Goal: Task Accomplishment & Management: Manage account settings

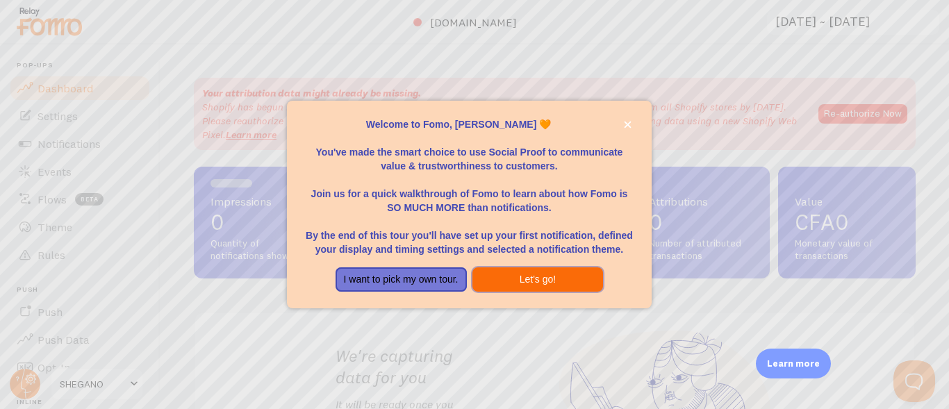
click at [511, 285] on button "Let's go!" at bounding box center [538, 280] width 131 height 25
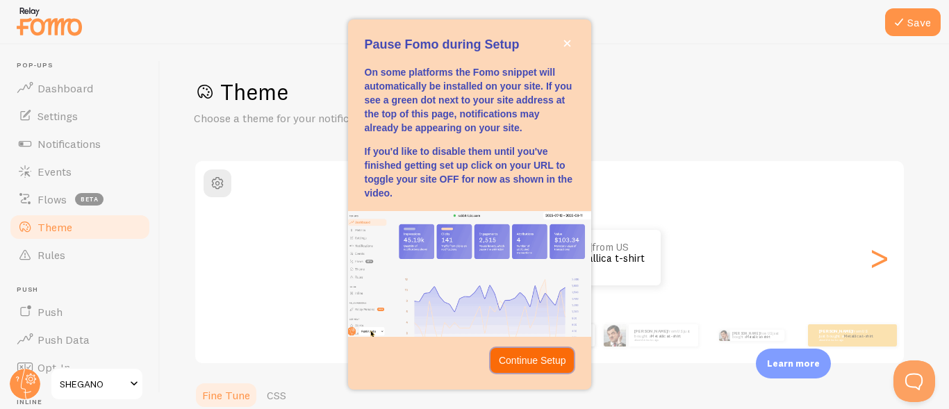
click at [537, 363] on p "Continue Setup" at bounding box center [532, 361] width 67 height 14
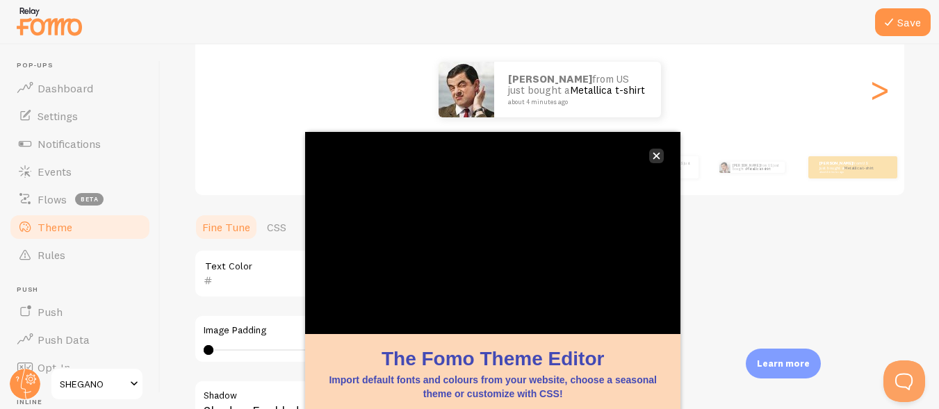
scroll to position [238, 0]
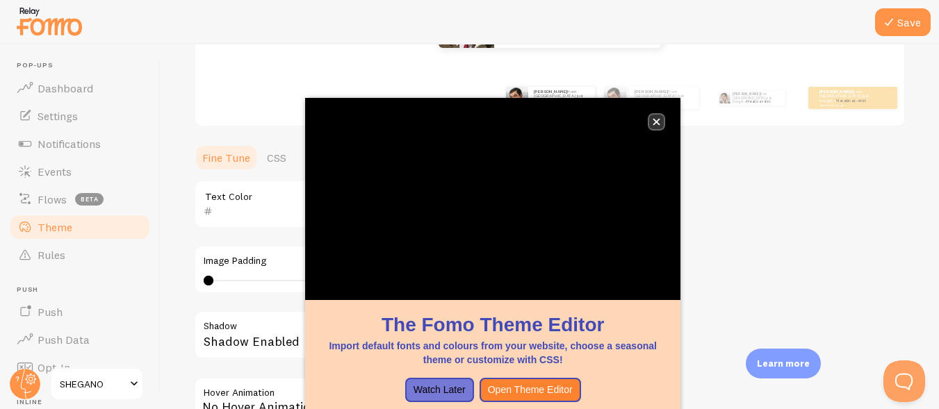
click at [654, 122] on icon "close," at bounding box center [657, 122] width 8 height 8
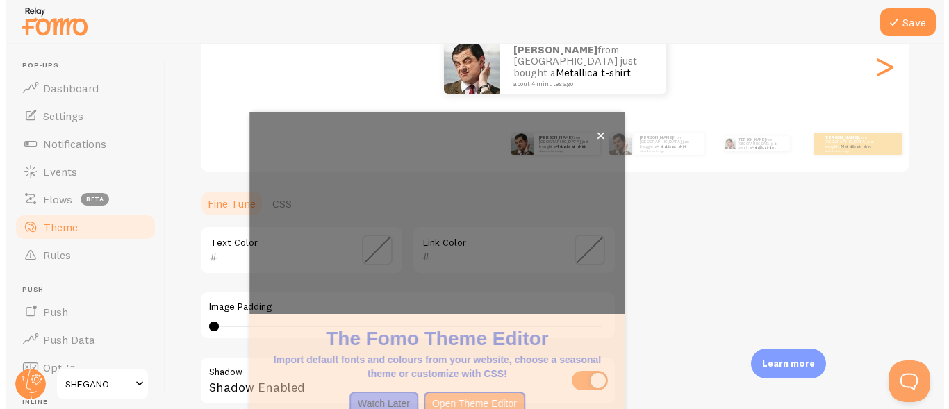
scroll to position [168, 0]
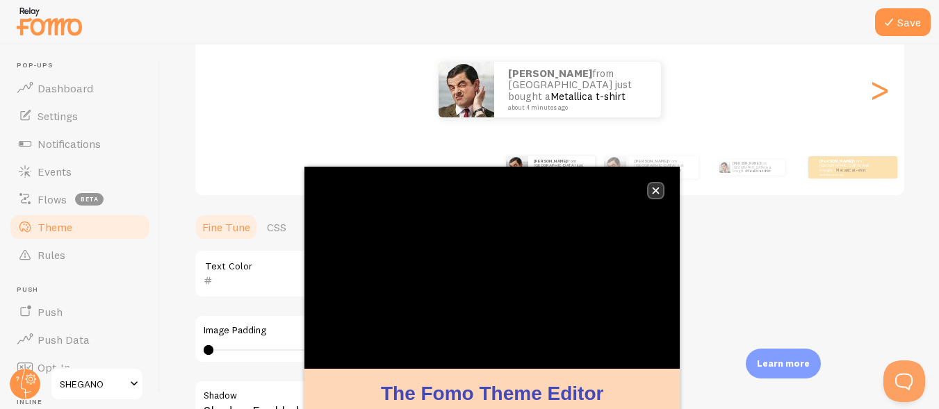
click at [650, 192] on button "close," at bounding box center [655, 190] width 15 height 15
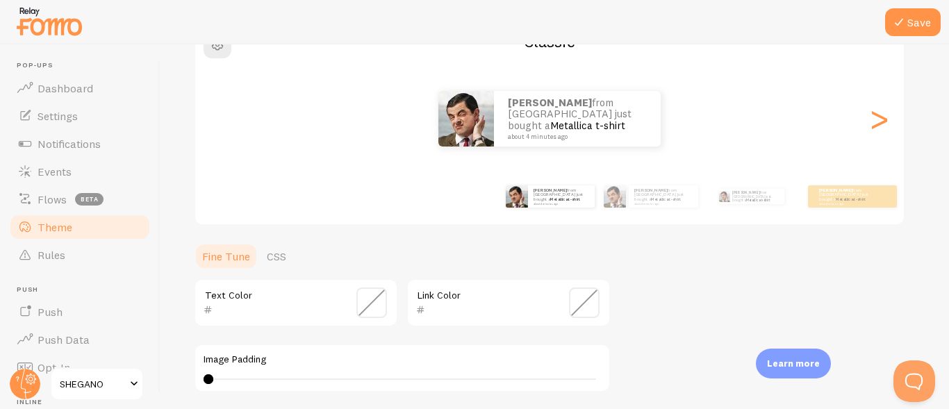
scroll to position [69, 0]
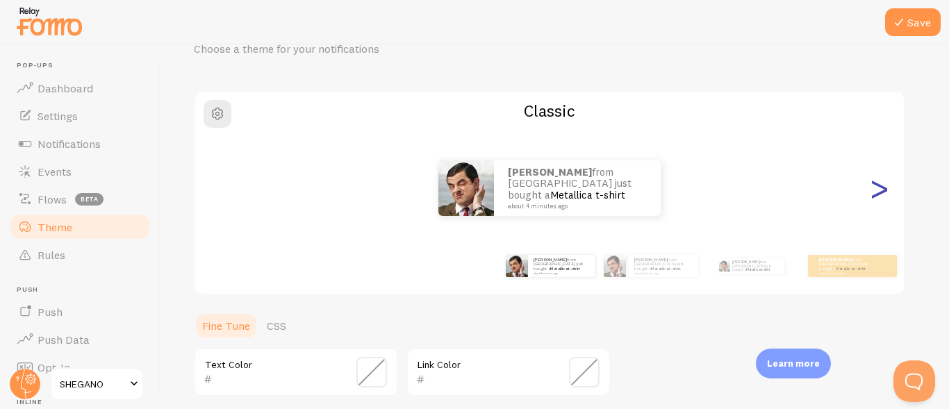
click at [879, 195] on div ">" at bounding box center [879, 188] width 17 height 100
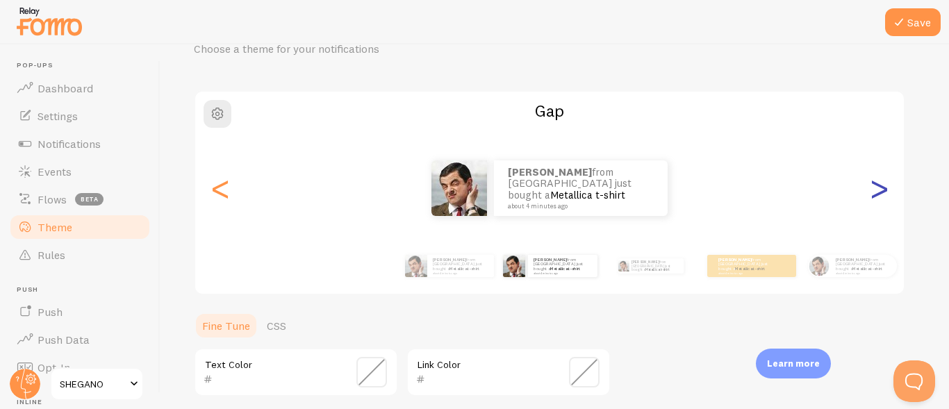
click at [879, 195] on div ">" at bounding box center [879, 188] width 17 height 100
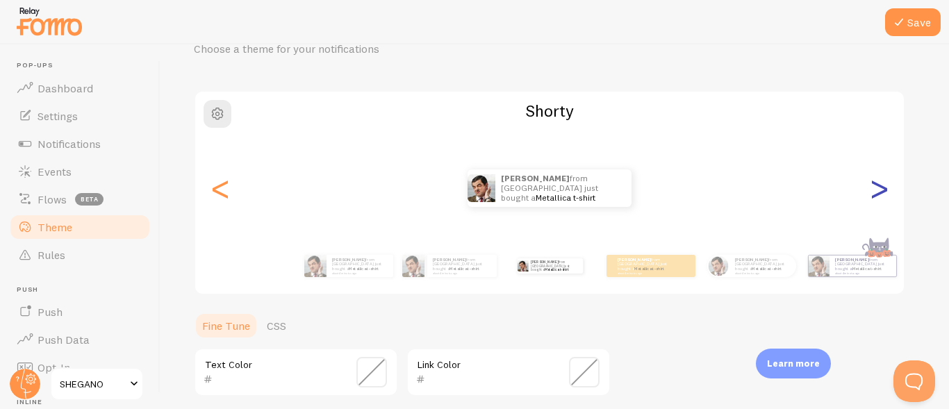
click at [878, 195] on div ">" at bounding box center [879, 188] width 17 height 100
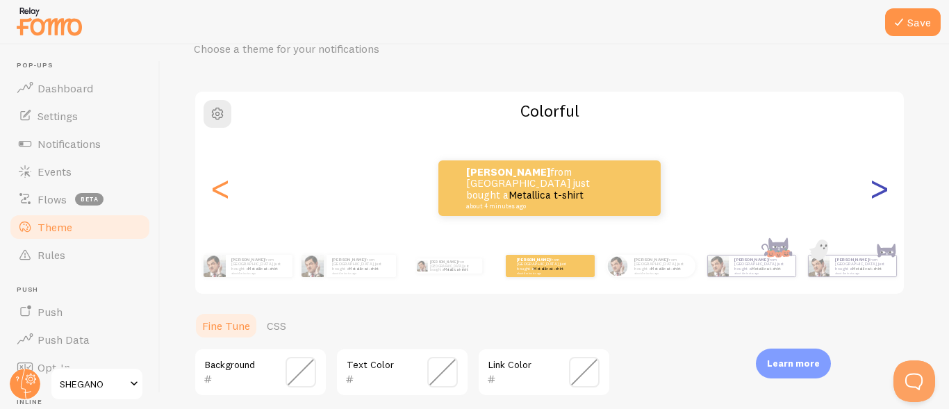
click at [878, 195] on div ">" at bounding box center [879, 188] width 17 height 100
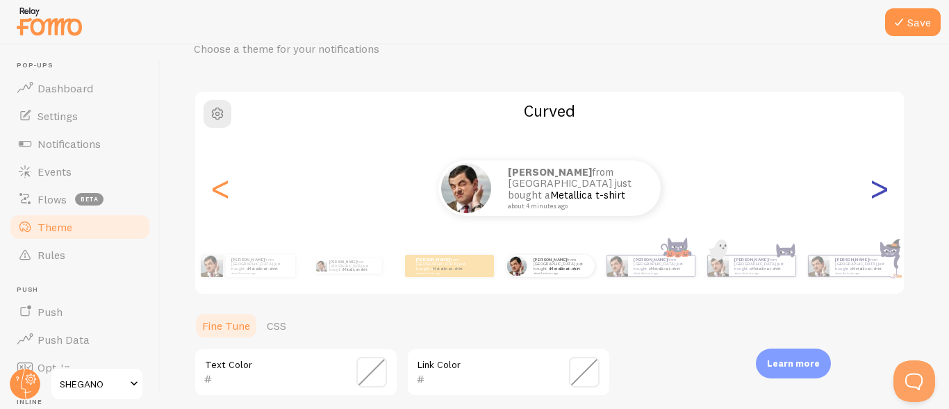
click at [878, 195] on div ">" at bounding box center [879, 188] width 17 height 100
type input "0"
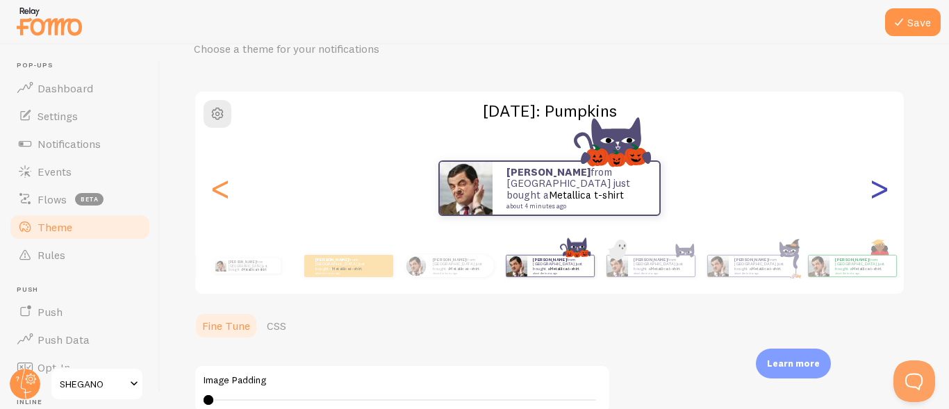
click at [878, 195] on div ">" at bounding box center [879, 188] width 17 height 100
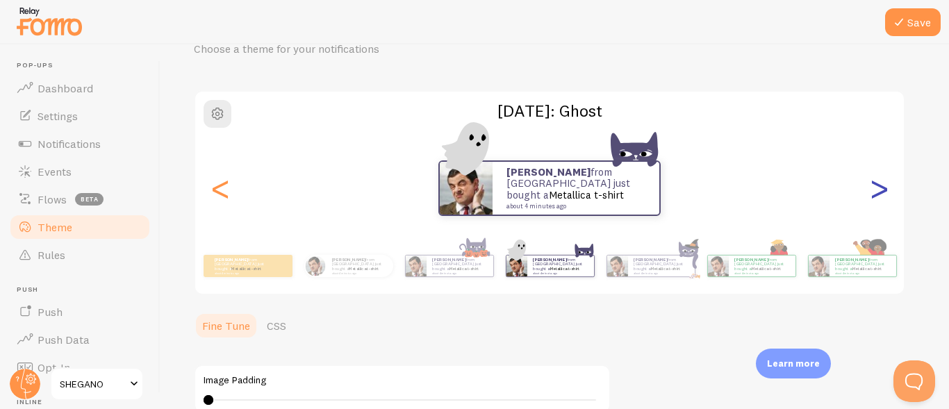
click at [878, 195] on div ">" at bounding box center [879, 188] width 17 height 100
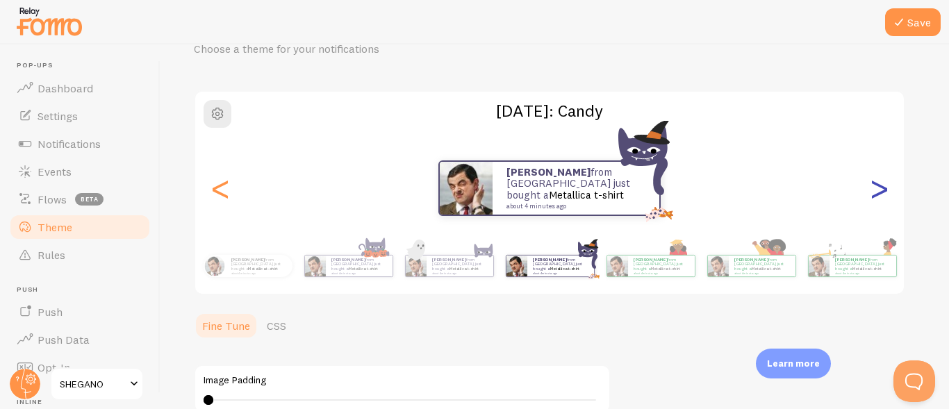
click at [878, 195] on div ">" at bounding box center [879, 188] width 17 height 100
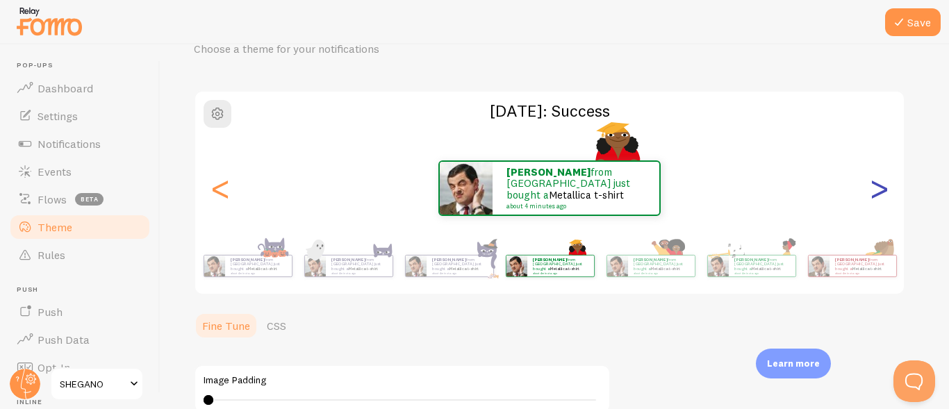
click at [878, 195] on div ">" at bounding box center [879, 188] width 17 height 100
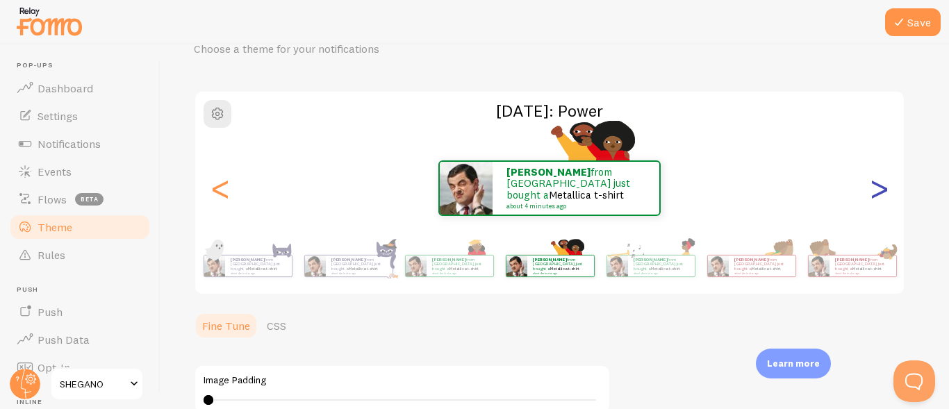
click at [878, 195] on div ">" at bounding box center [879, 188] width 17 height 100
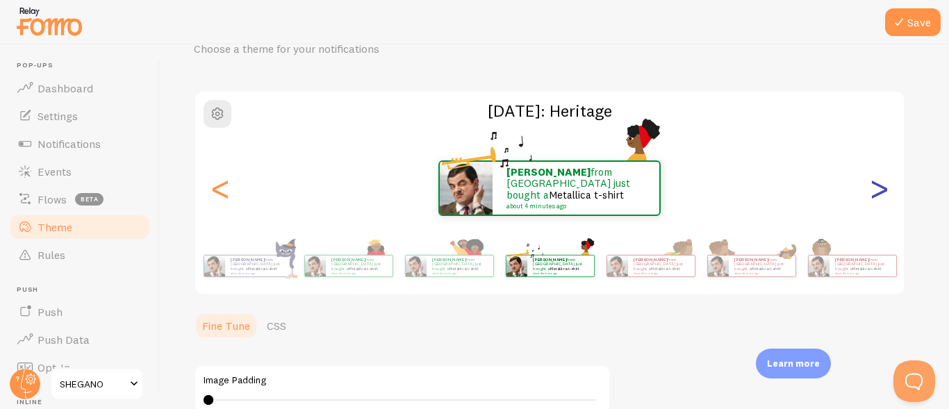
click at [878, 195] on div ">" at bounding box center [879, 188] width 17 height 100
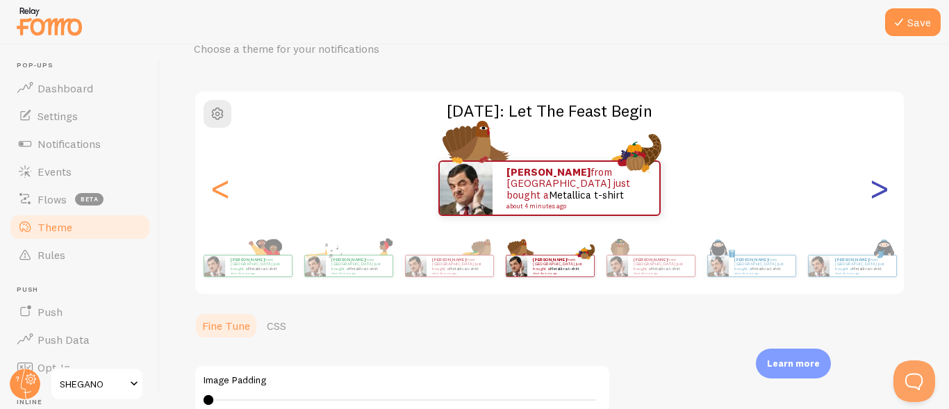
click at [878, 195] on div ">" at bounding box center [879, 188] width 17 height 100
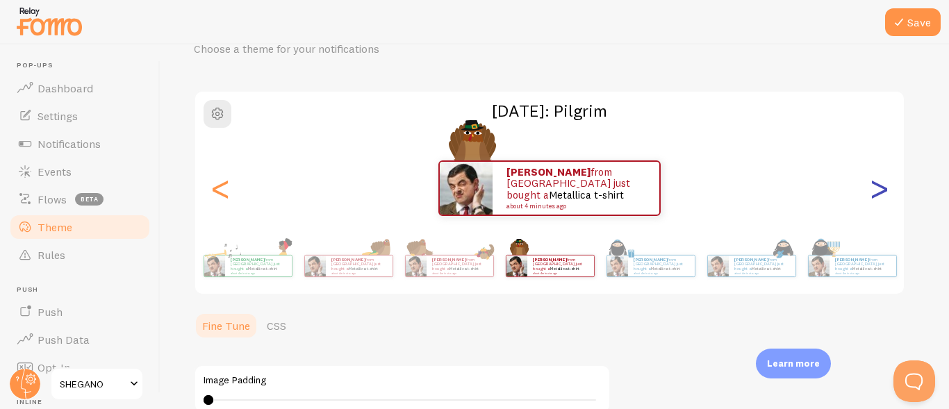
click at [878, 195] on div ">" at bounding box center [879, 188] width 17 height 100
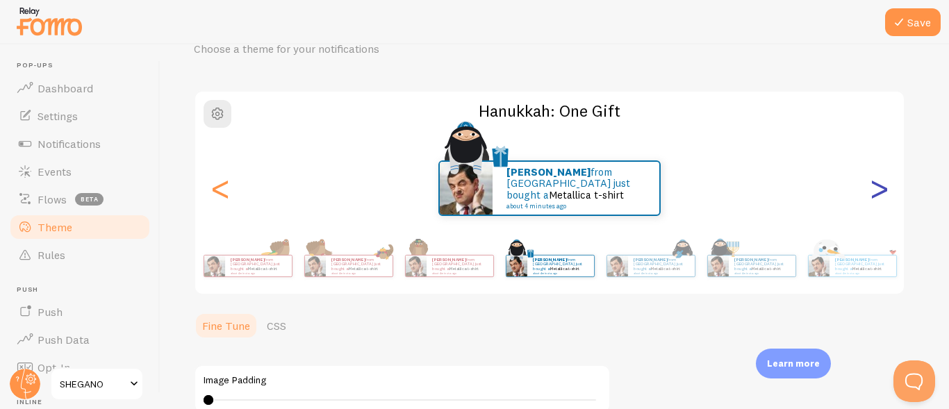
click at [878, 195] on div ">" at bounding box center [879, 188] width 17 height 100
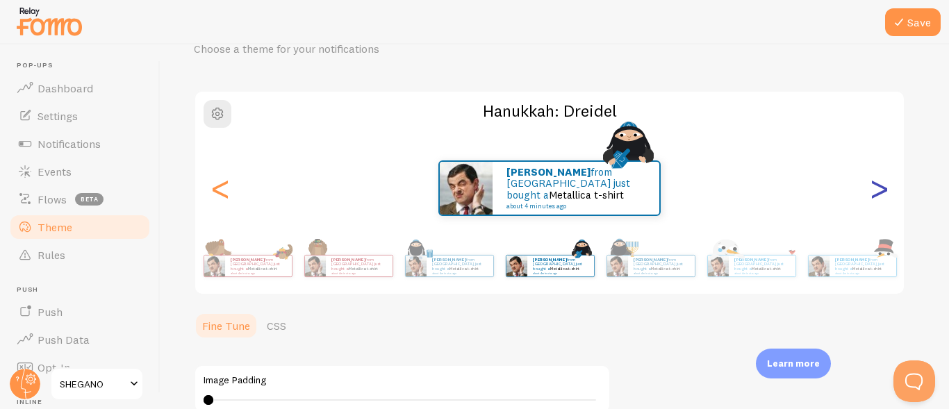
click at [878, 195] on div ">" at bounding box center [879, 188] width 17 height 100
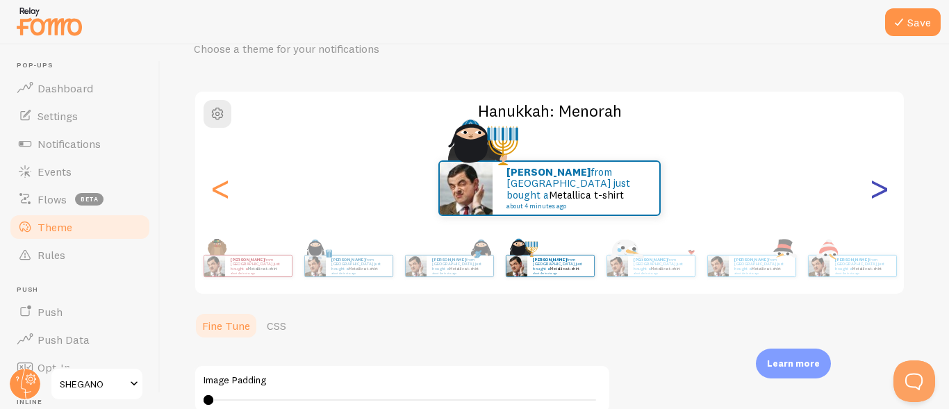
click at [878, 195] on div ">" at bounding box center [879, 188] width 17 height 100
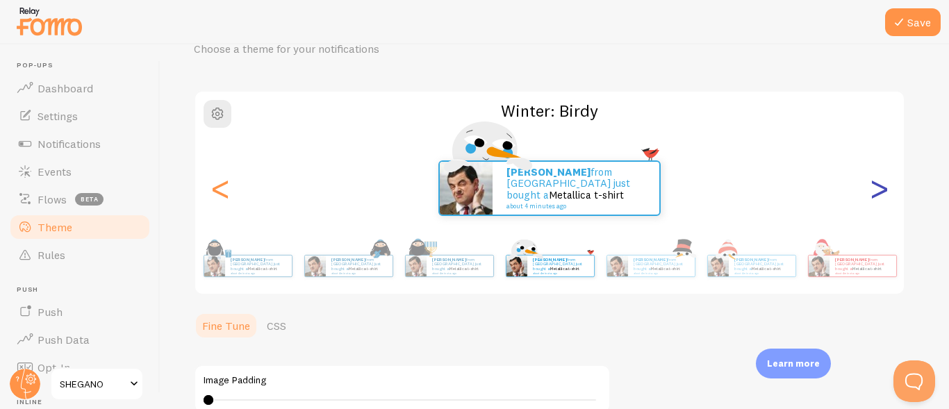
click at [878, 195] on div ">" at bounding box center [879, 188] width 17 height 100
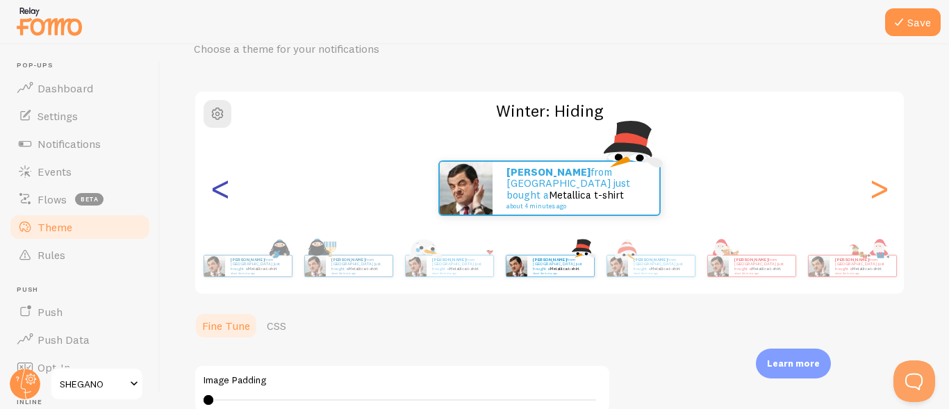
click at [212, 193] on div "<" at bounding box center [220, 188] width 17 height 100
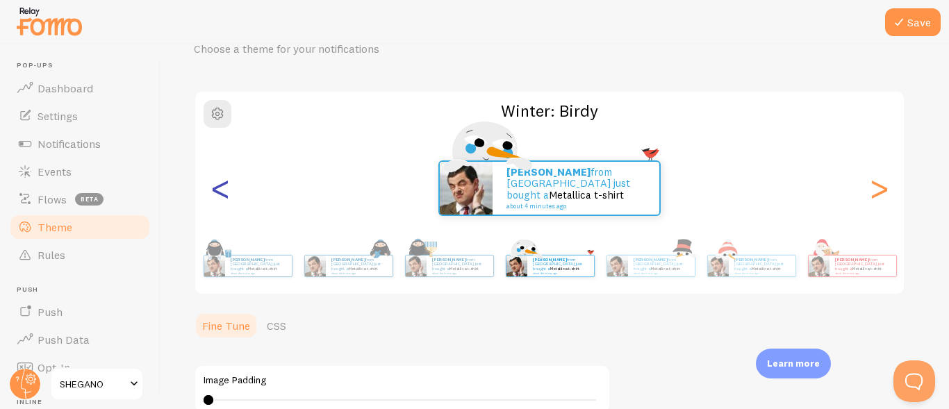
click at [212, 193] on div "<" at bounding box center [220, 188] width 17 height 100
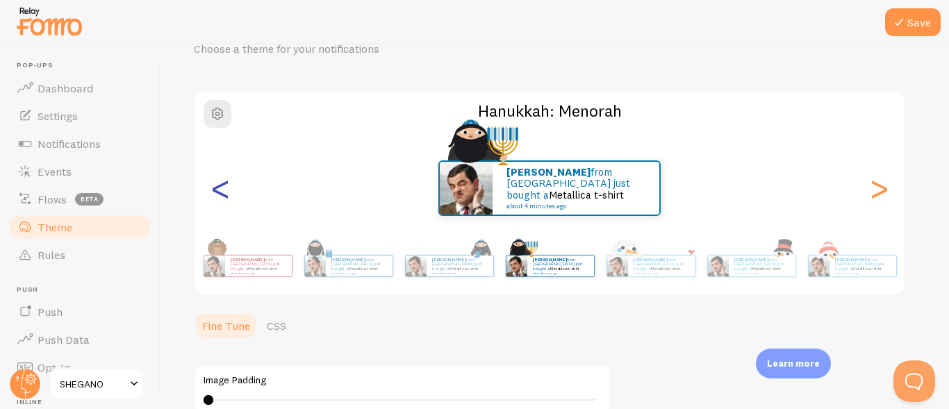
click at [212, 193] on div "<" at bounding box center [220, 188] width 17 height 100
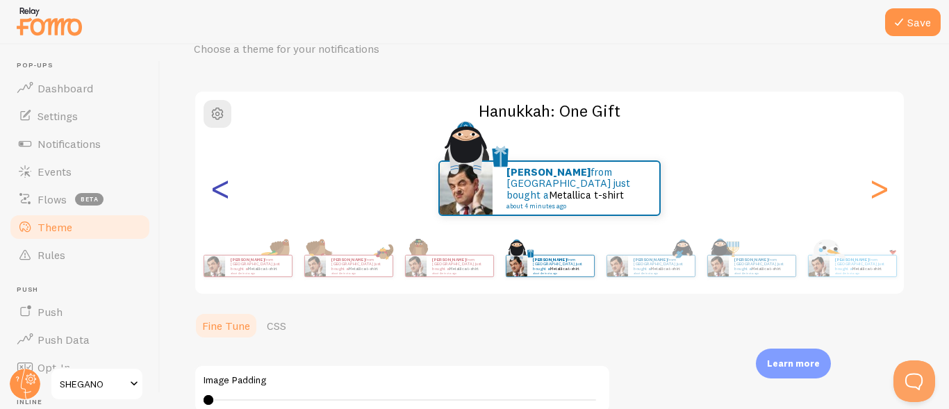
click at [212, 193] on div "<" at bounding box center [220, 188] width 17 height 100
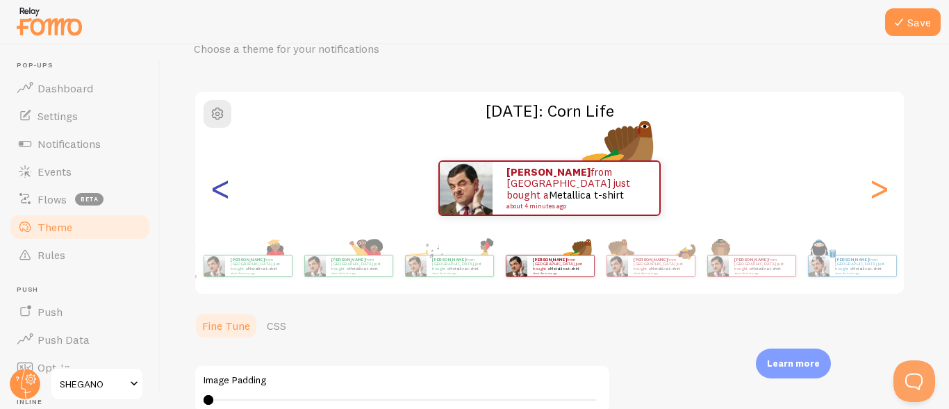
click at [212, 193] on div "<" at bounding box center [220, 188] width 17 height 100
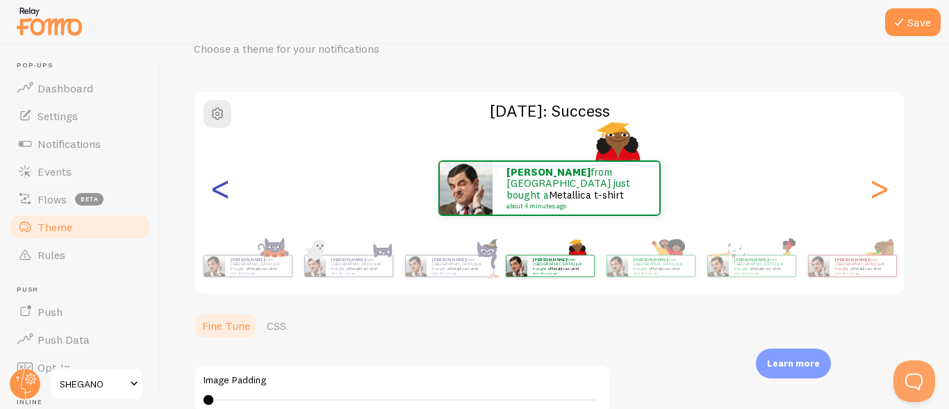
click at [212, 193] on div "<" at bounding box center [220, 188] width 17 height 100
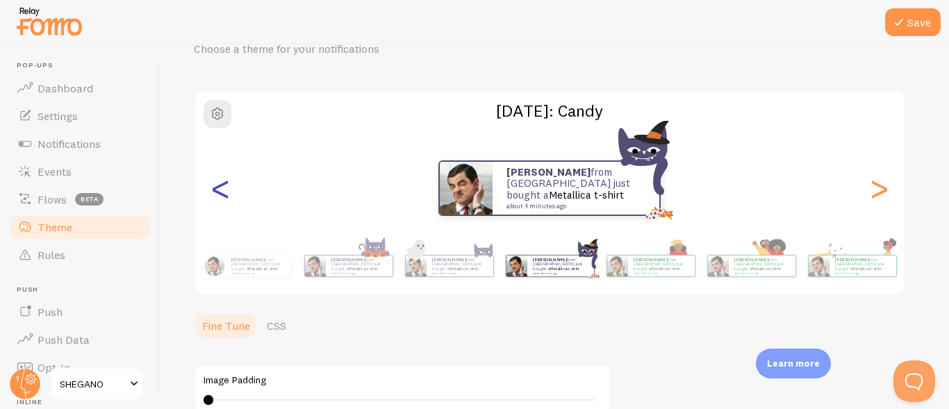
click at [212, 193] on div "<" at bounding box center [220, 188] width 17 height 100
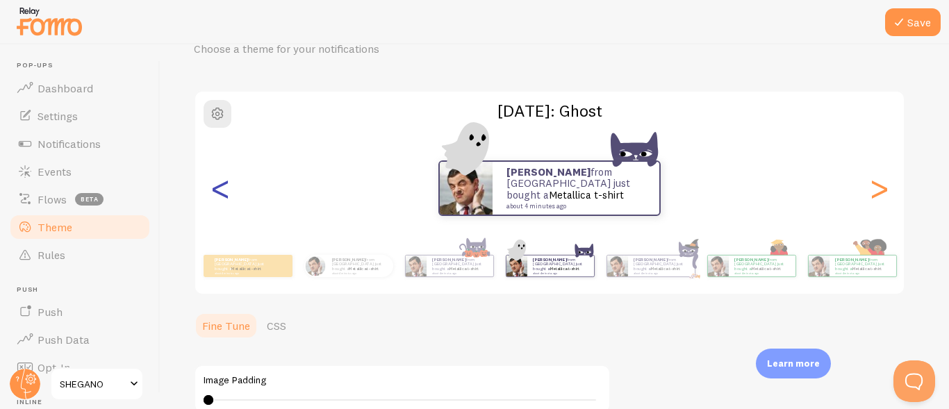
click at [212, 193] on div "<" at bounding box center [220, 188] width 17 height 100
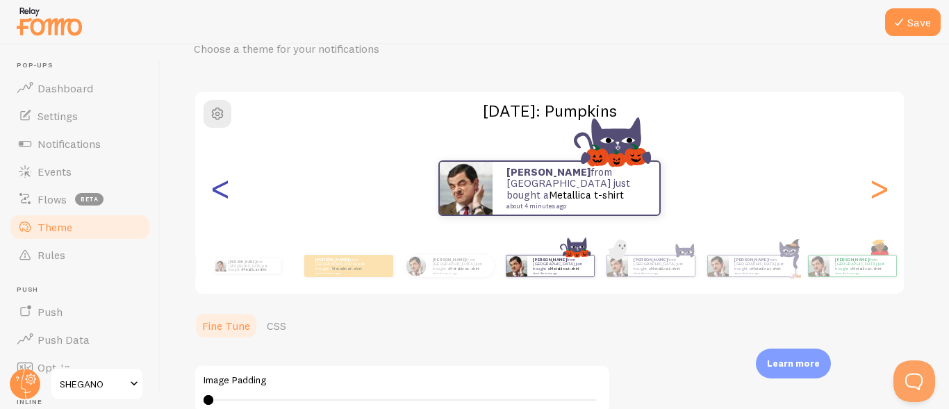
click at [212, 193] on div "<" at bounding box center [220, 188] width 17 height 100
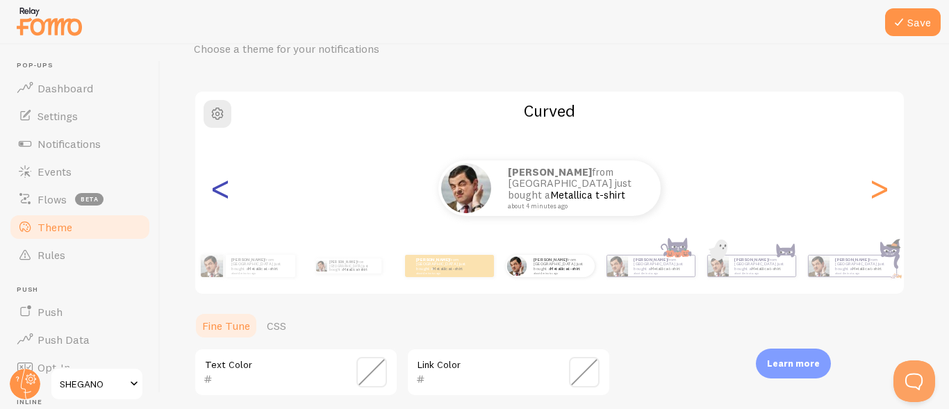
click at [212, 193] on div "<" at bounding box center [220, 188] width 17 height 100
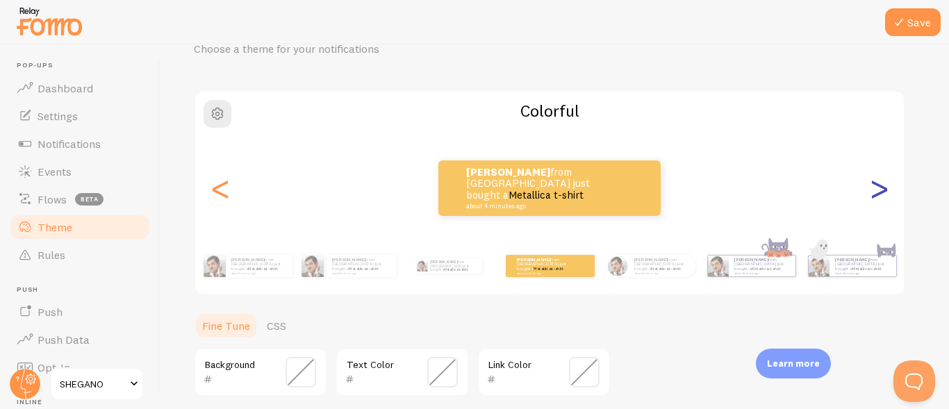
click at [873, 189] on div ">" at bounding box center [879, 188] width 17 height 100
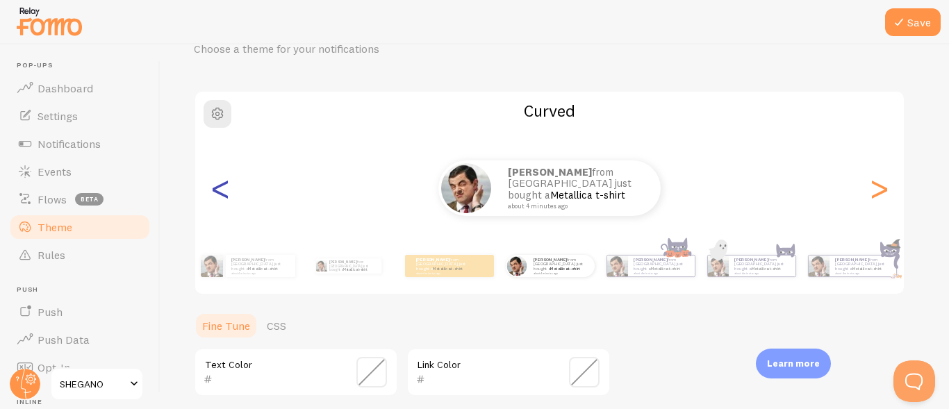
click at [229, 184] on div "<" at bounding box center [220, 188] width 17 height 100
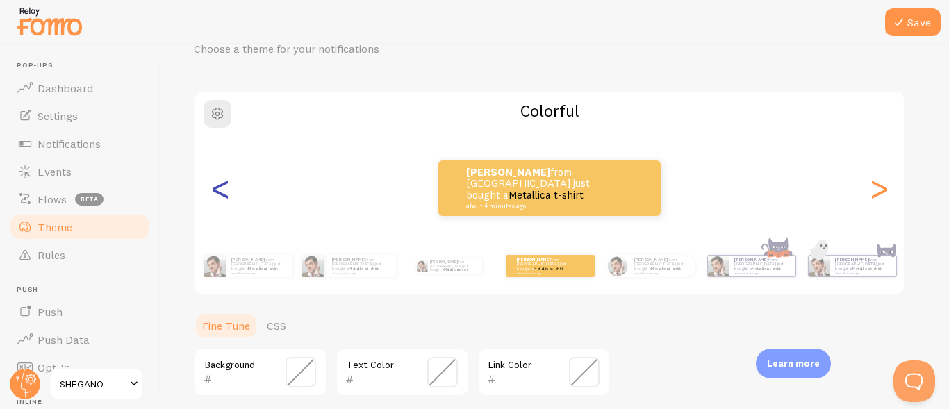
click at [229, 184] on div "<" at bounding box center [220, 188] width 17 height 100
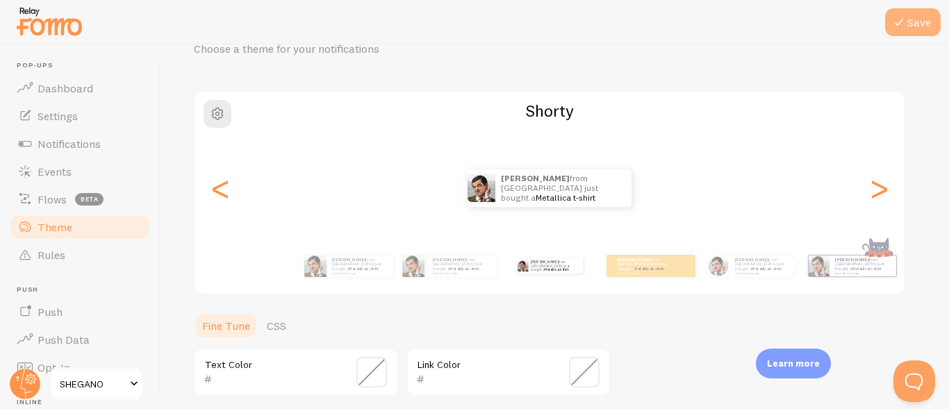
click at [905, 30] on icon at bounding box center [899, 22] width 17 height 17
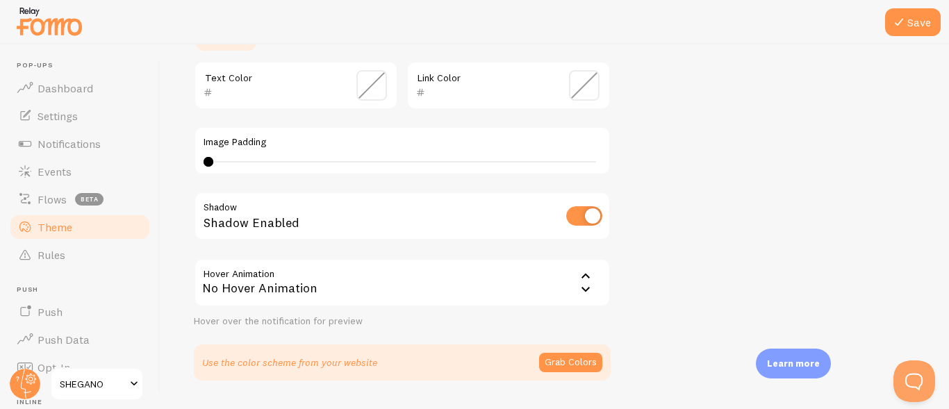
scroll to position [325, 0]
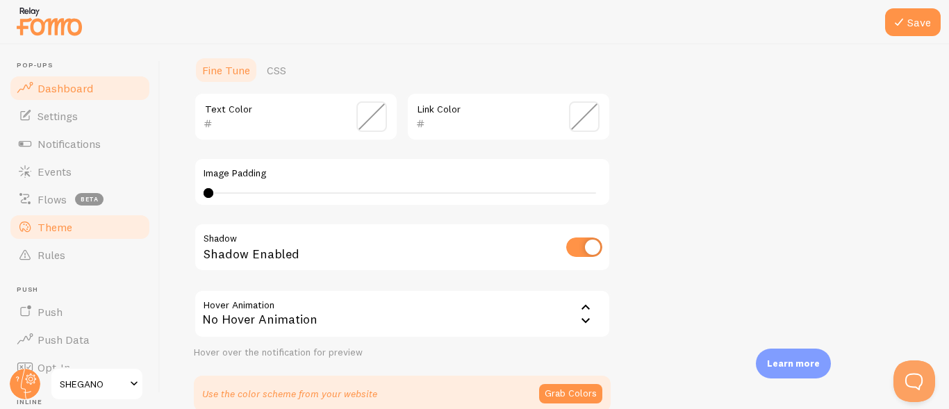
click at [89, 97] on link "Dashboard" at bounding box center [79, 88] width 143 height 28
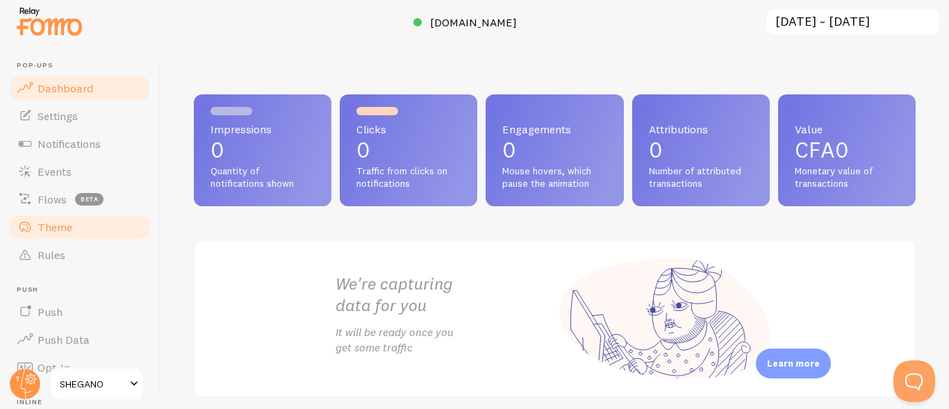
click at [60, 227] on span "Theme" at bounding box center [55, 227] width 35 height 14
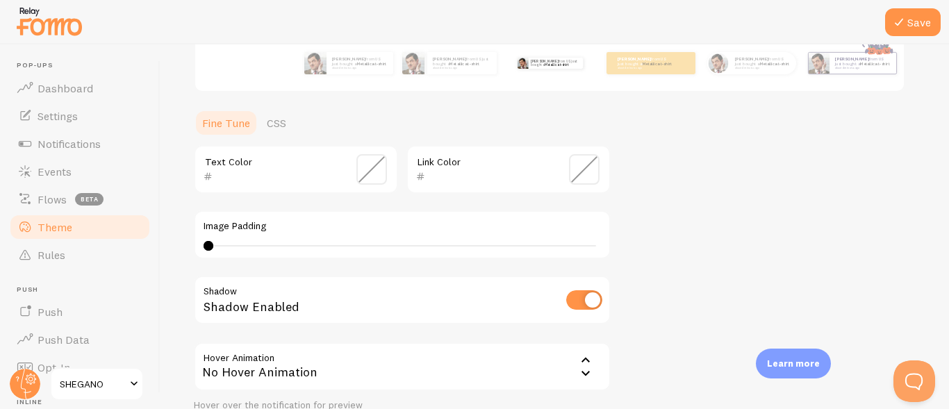
scroll to position [278, 0]
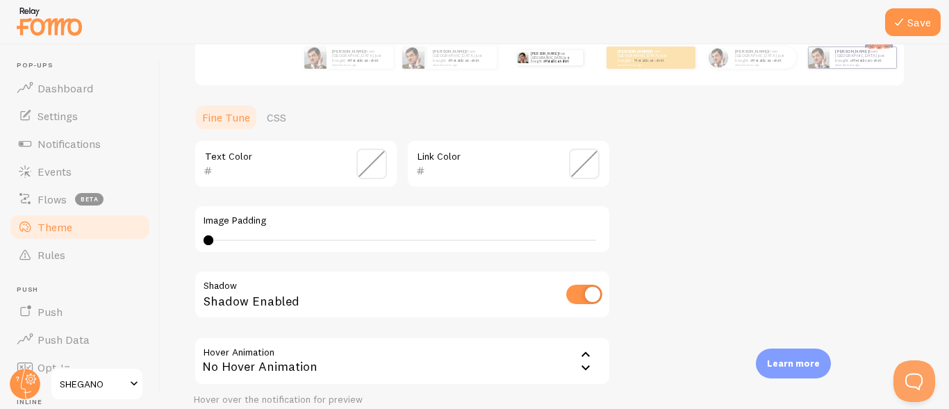
click at [378, 163] on span at bounding box center [372, 164] width 31 height 31
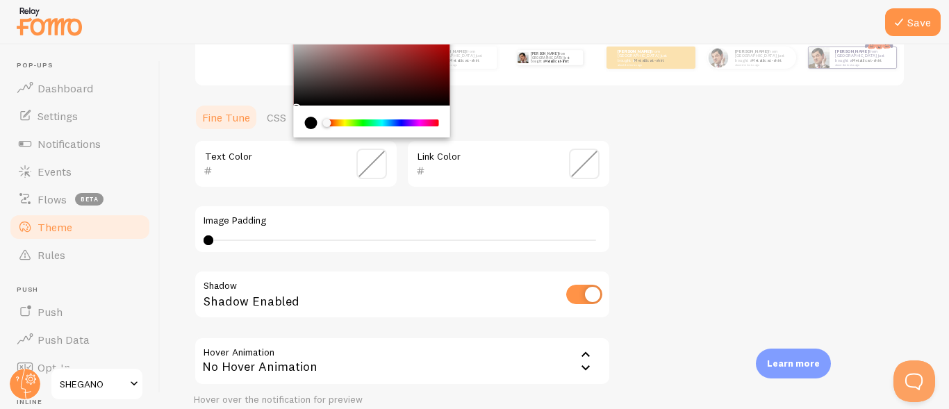
click at [311, 120] on div "current color is #000000" at bounding box center [311, 123] width 13 height 13
click at [306, 122] on div "current color is #000000" at bounding box center [311, 123] width 13 height 13
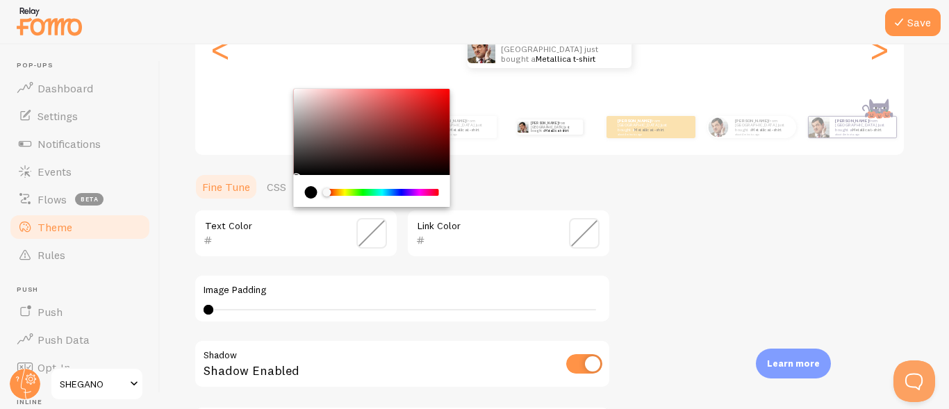
click at [300, 170] on div "Chrome color picker" at bounding box center [372, 132] width 156 height 86
type input "111010"
click at [581, 240] on span at bounding box center [584, 233] width 31 height 31
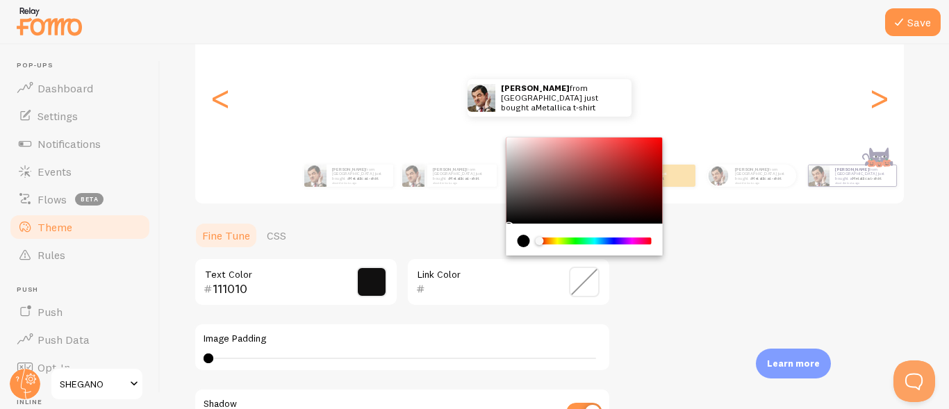
scroll to position [139, 0]
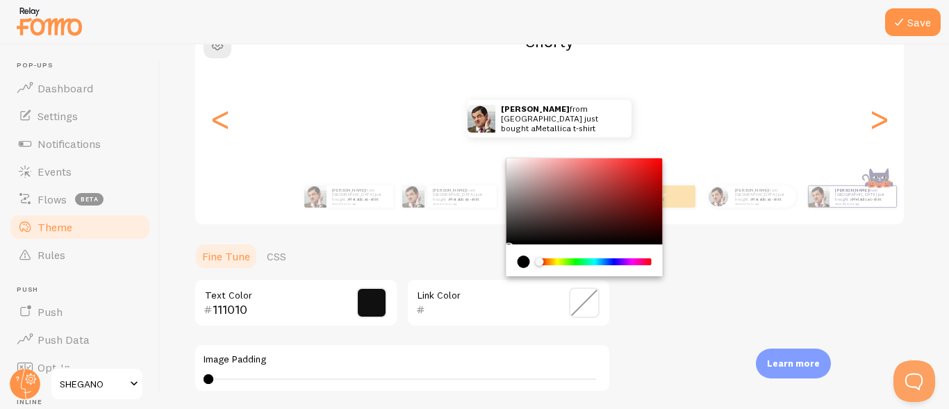
click at [572, 178] on div "Chrome color picker" at bounding box center [585, 201] width 156 height 86
click at [650, 261] on div "Chrome color picker" at bounding box center [595, 262] width 113 height 7
click at [645, 174] on div "Chrome color picker" at bounding box center [585, 201] width 156 height 86
click at [655, 161] on div "Chrome color picker" at bounding box center [585, 201] width 156 height 86
type input "F90C0C"
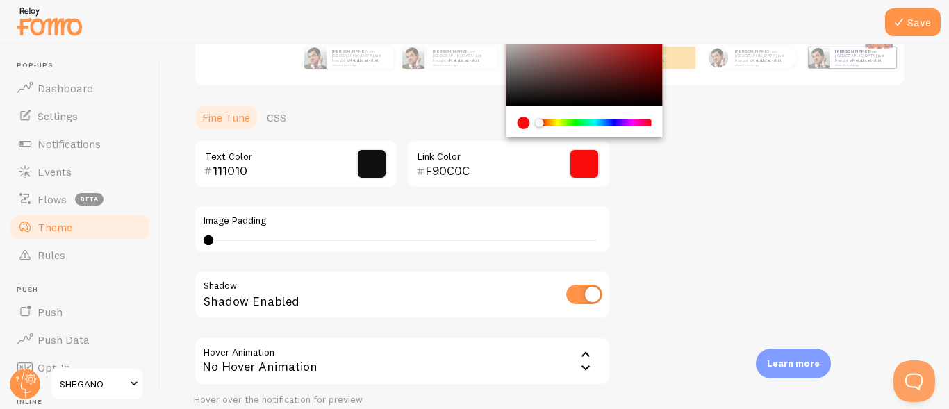
scroll to position [208, 0]
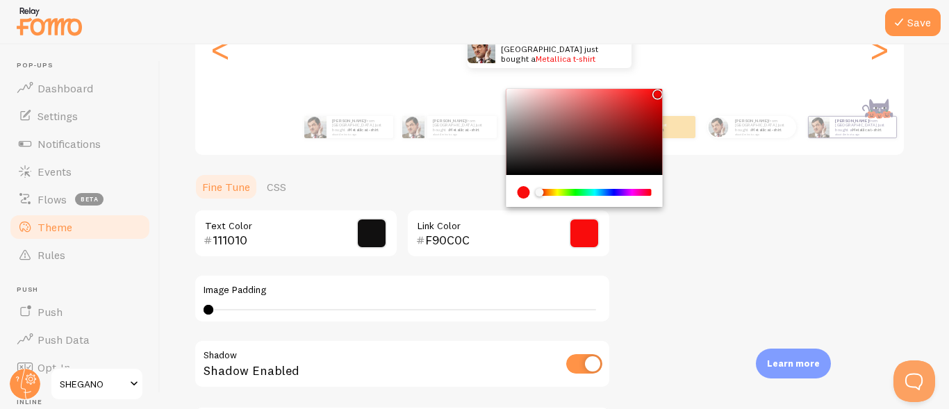
click at [225, 311] on div "0 0 - undefined" at bounding box center [403, 309] width 398 height 11
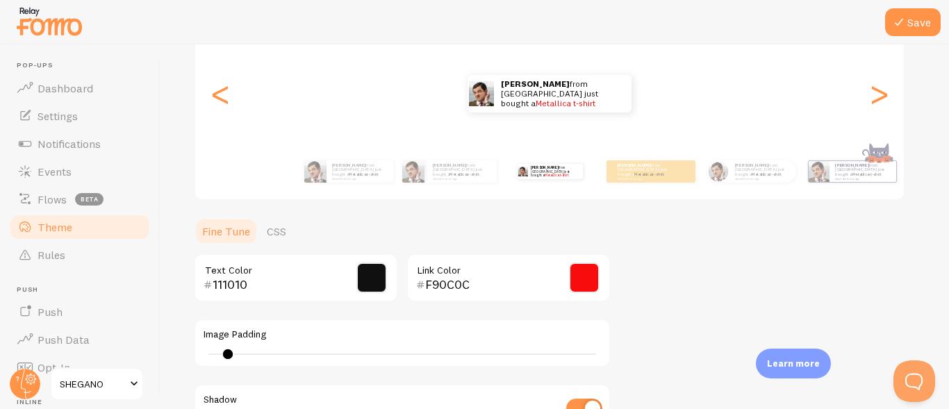
scroll to position [139, 0]
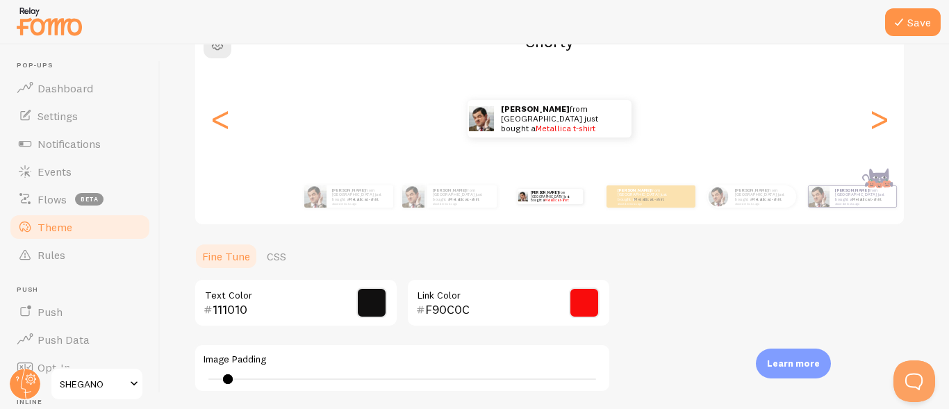
click at [284, 380] on div "2" at bounding box center [402, 379] width 388 height 1
click at [202, 379] on div "Image Padding 8" at bounding box center [402, 368] width 417 height 49
click at [206, 379] on div "8" at bounding box center [403, 379] width 398 height 11
type input "0"
drag, startPoint x: 211, startPoint y: 380, endPoint x: 348, endPoint y: 234, distance: 200.6
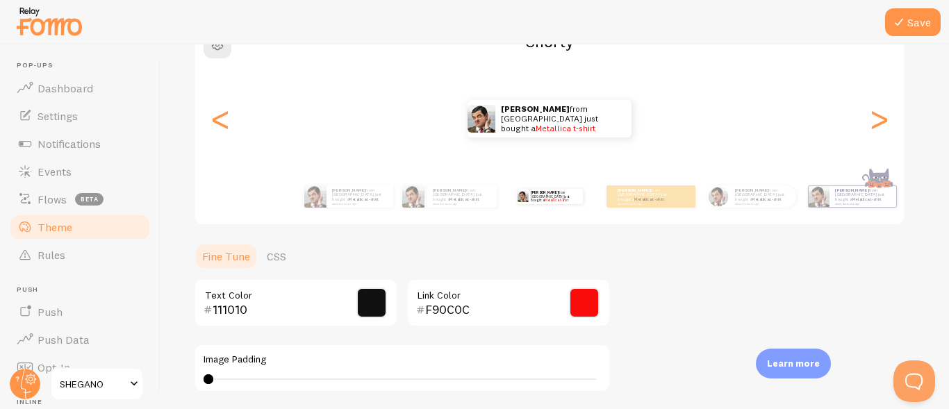
click at [188, 377] on div "Save Theme Choose a theme for your notifications [PERSON_NAME] from [GEOGRAPHIC…" at bounding box center [555, 226] width 789 height 365
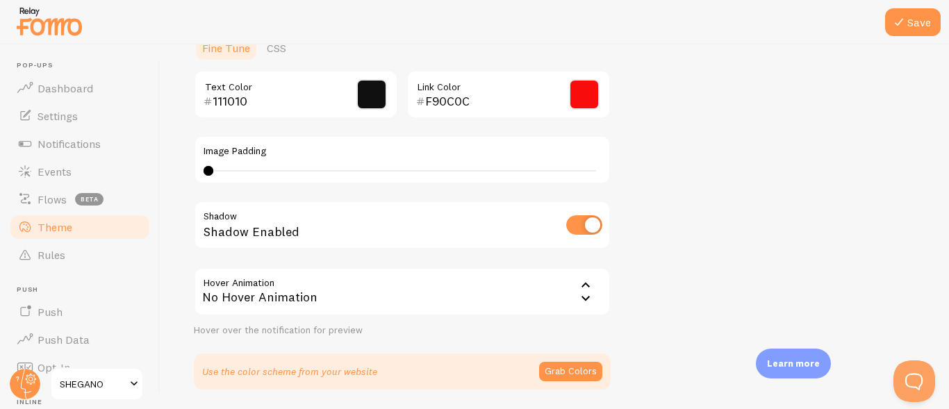
scroll to position [395, 0]
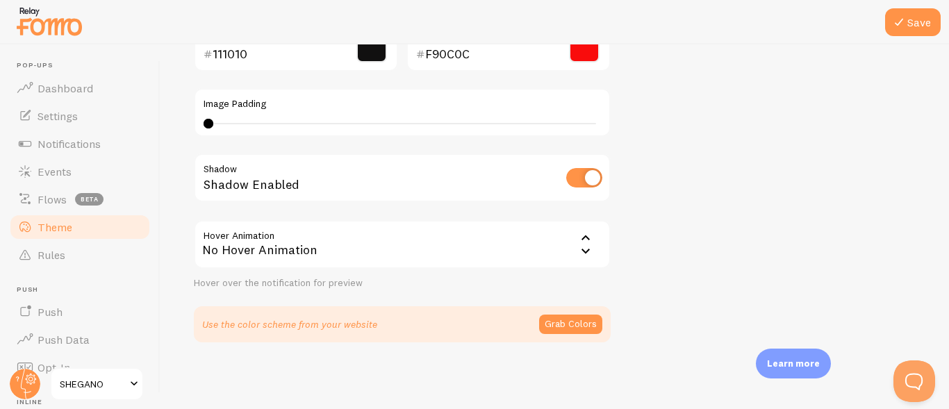
click at [585, 240] on icon at bounding box center [586, 238] width 17 height 17
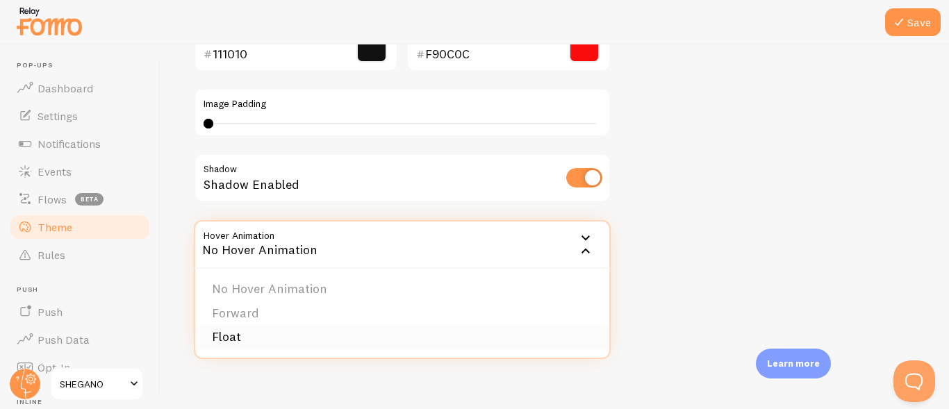
click at [354, 345] on li "Float" at bounding box center [402, 337] width 414 height 24
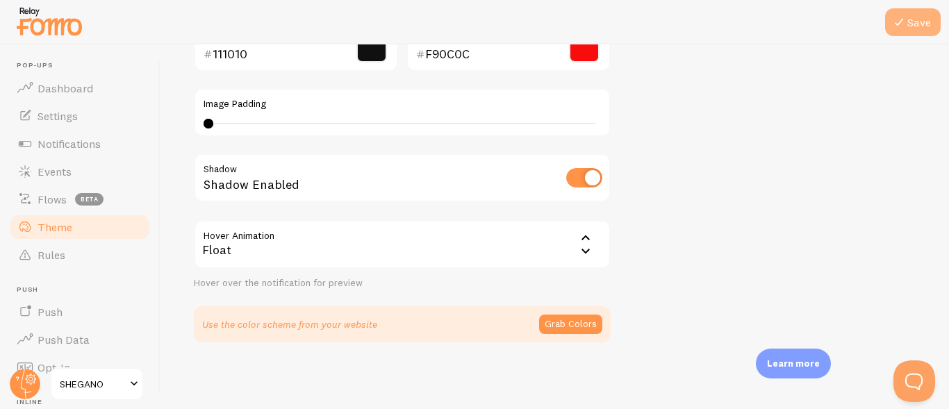
click at [896, 16] on icon at bounding box center [899, 22] width 17 height 17
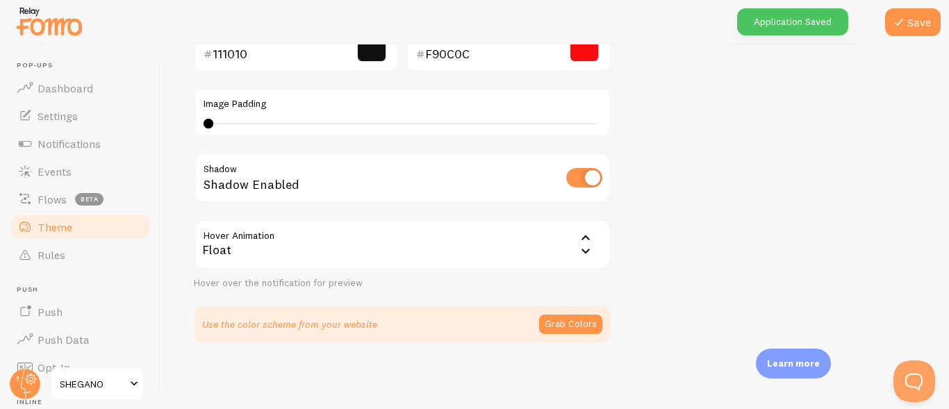
click at [811, 28] on div "Application Saved" at bounding box center [792, 21] width 111 height 27
click at [810, 22] on div at bounding box center [474, 22] width 949 height 44
click at [131, 384] on span at bounding box center [134, 384] width 17 height 17
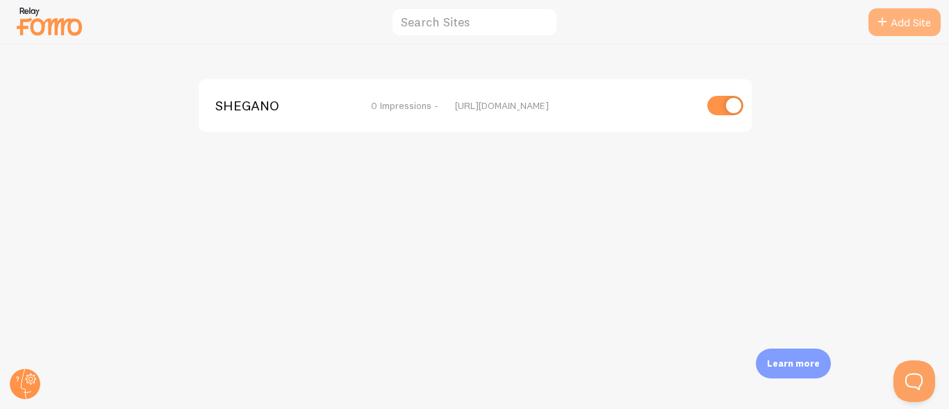
click at [901, 21] on link "Add Site" at bounding box center [905, 22] width 72 height 28
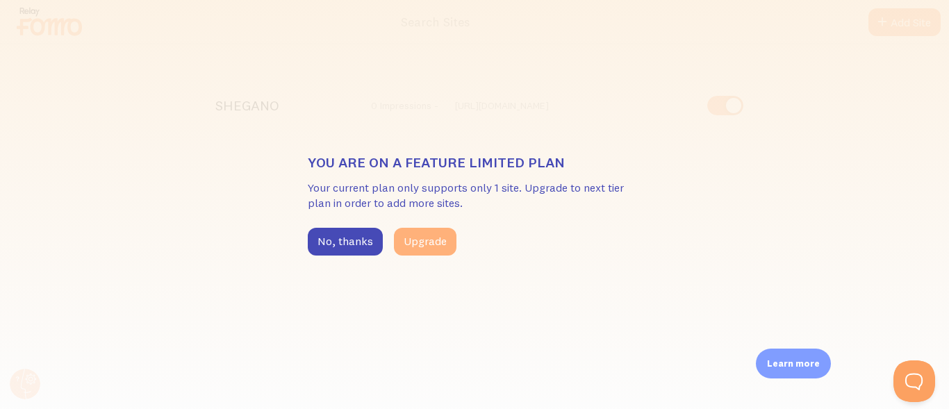
click at [431, 238] on button "Upgrade" at bounding box center [425, 242] width 63 height 28
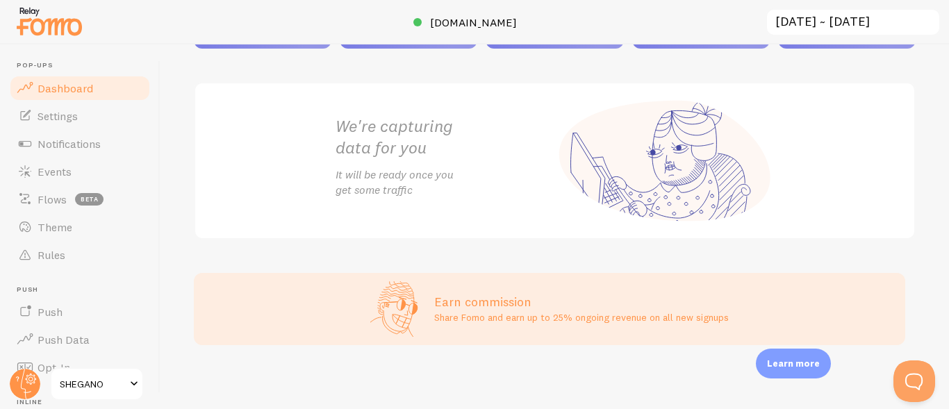
scroll to position [161, 0]
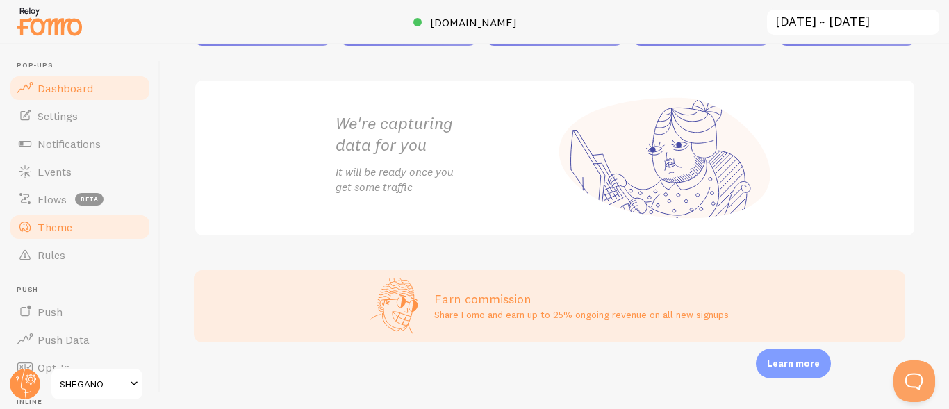
click at [51, 231] on span "Theme" at bounding box center [55, 227] width 35 height 14
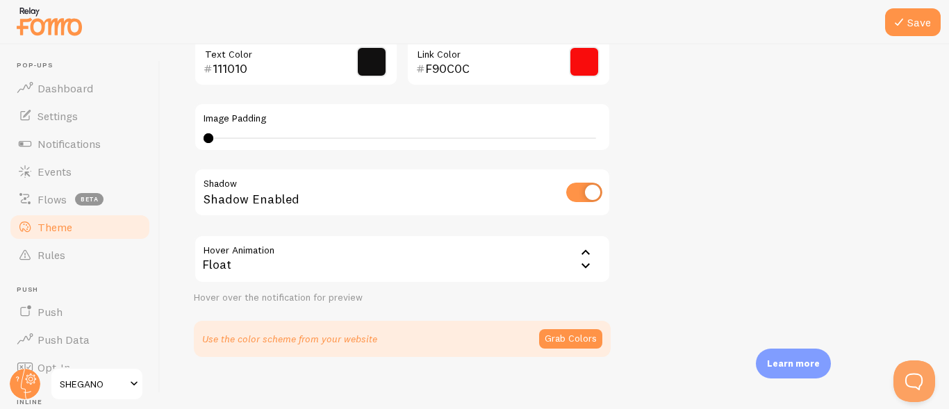
scroll to position [395, 0]
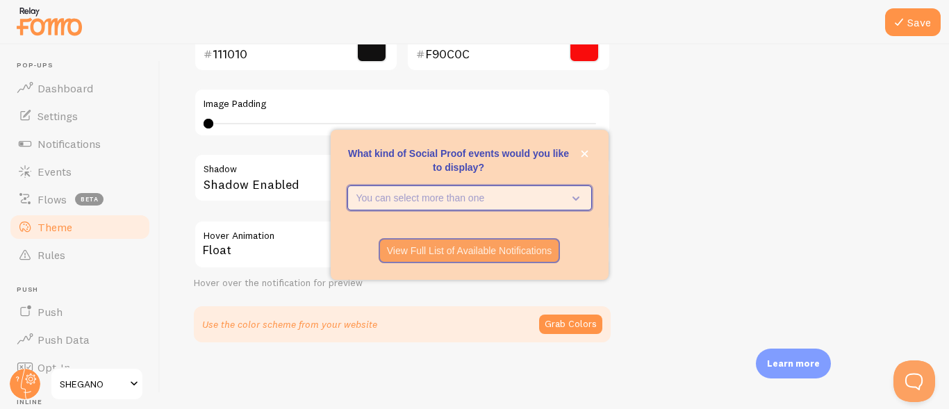
click at [580, 197] on icon "What kind of Social Proof events would you like to display?" at bounding box center [573, 197] width 19 height 15
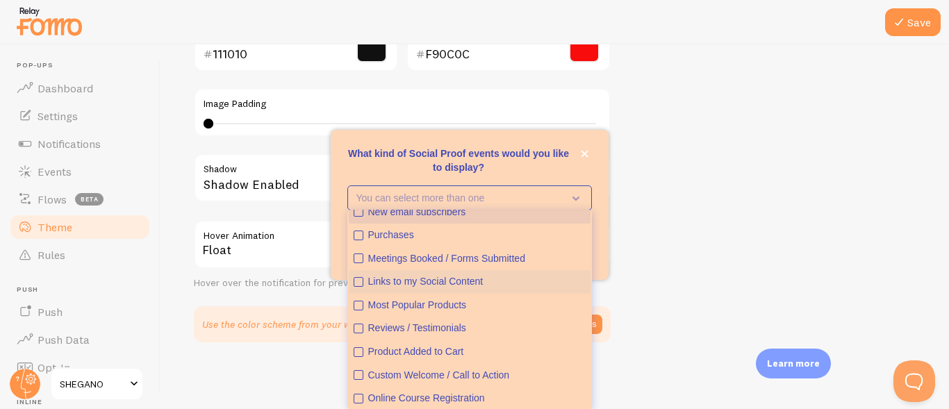
scroll to position [0, 0]
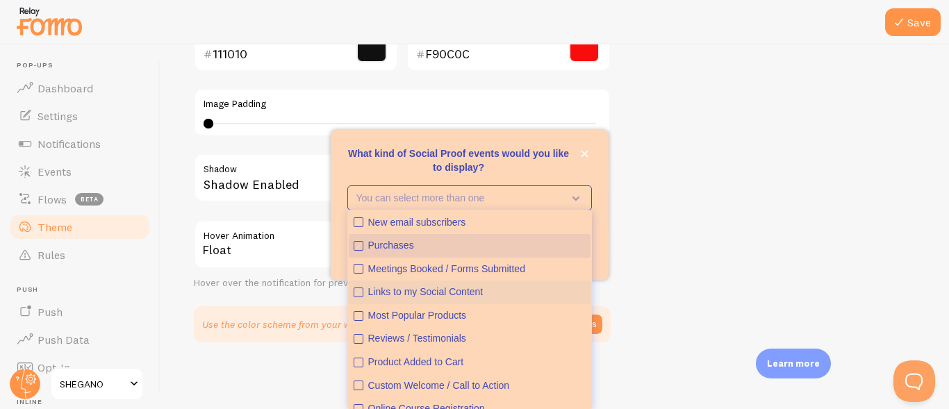
click at [461, 248] on div "Purchases" at bounding box center [477, 246] width 218 height 14
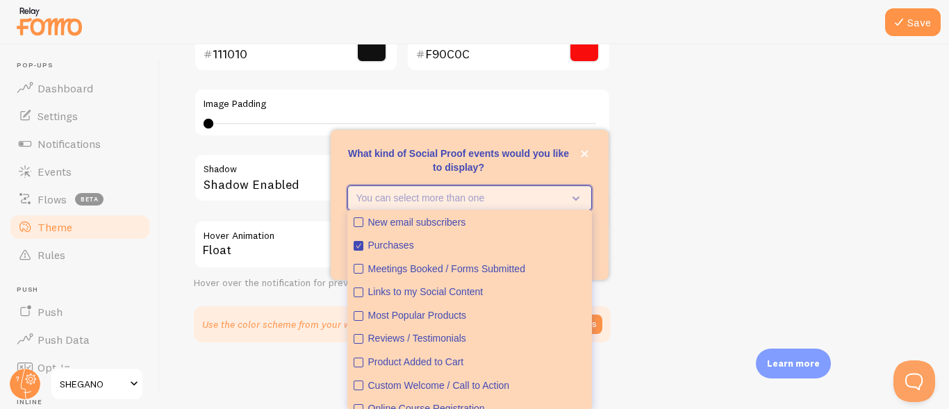
click at [571, 193] on icon "What kind of Social Proof events would you like to display?" at bounding box center [573, 197] width 19 height 15
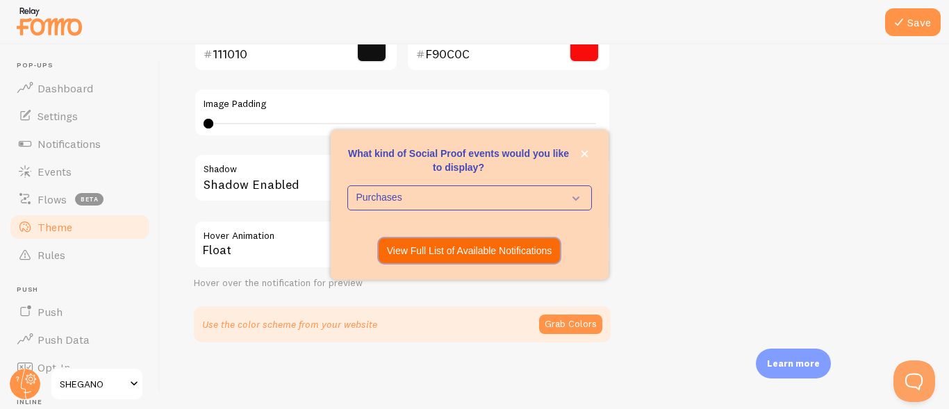
click at [429, 253] on p "View Full List of Available Notifications" at bounding box center [469, 251] width 165 height 14
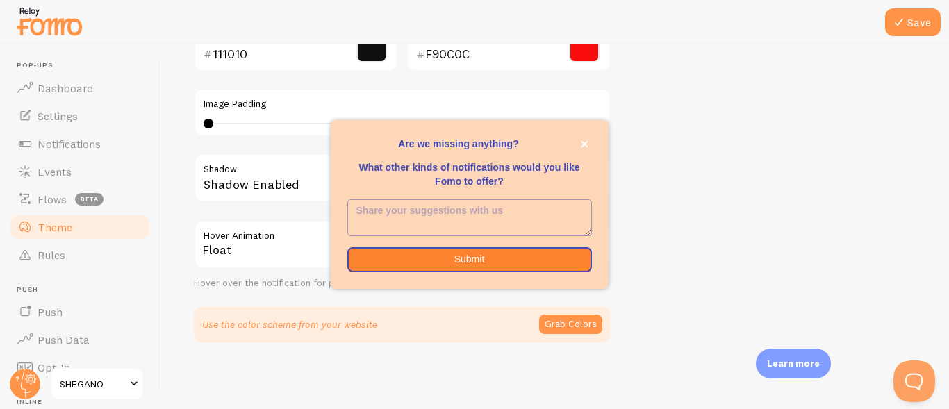
click at [391, 213] on textarea "<p>Are we missing anything? </p><p></p><p>What other kinds of notifications wou…" at bounding box center [469, 217] width 243 height 35
click at [589, 145] on button "close," at bounding box center [585, 144] width 15 height 15
